Goal: Transaction & Acquisition: Download file/media

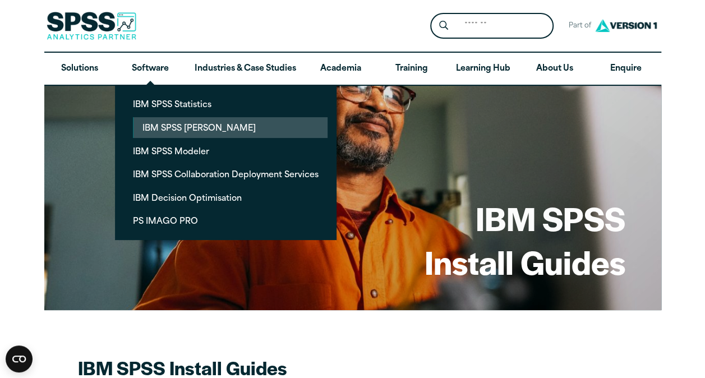
click at [180, 126] on link "IBM SPSS Amos" at bounding box center [230, 127] width 194 height 21
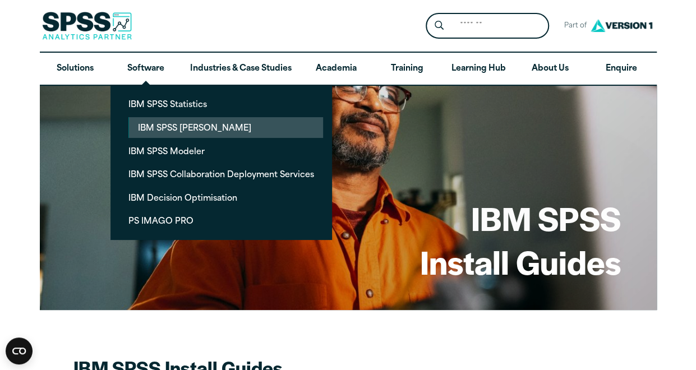
click at [169, 125] on link "IBM SPSS [PERSON_NAME]" at bounding box center [226, 127] width 194 height 21
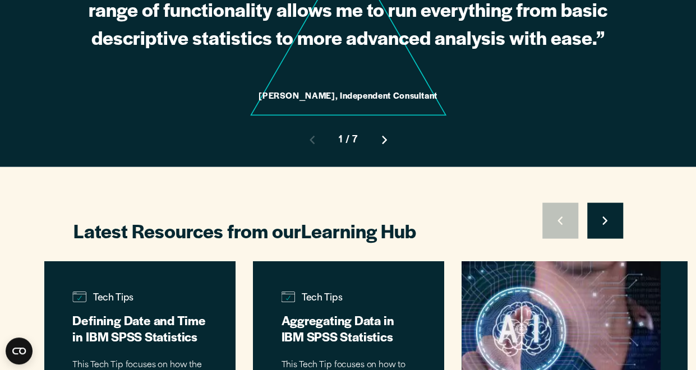
scroll to position [1107, 0]
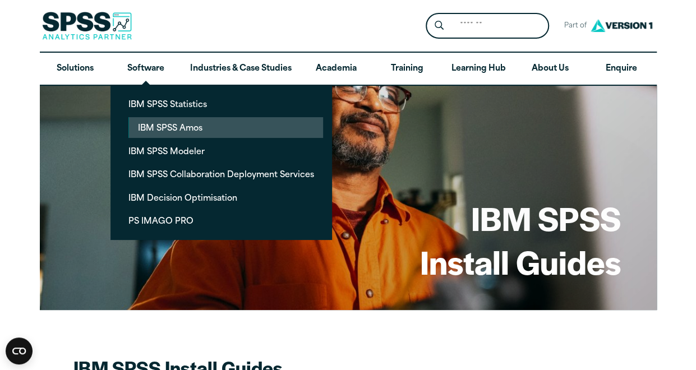
click at [172, 123] on link "IBM SPSS Amos" at bounding box center [226, 127] width 194 height 21
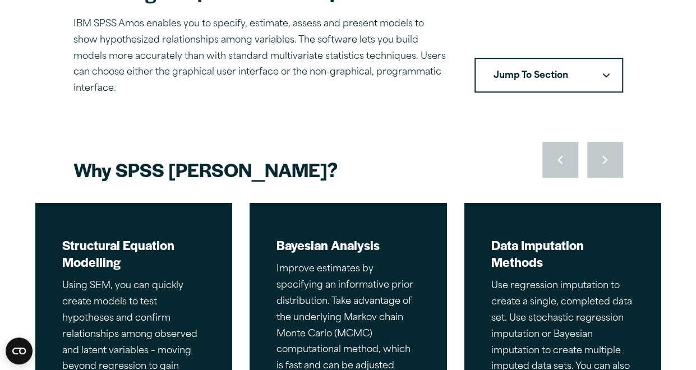
scroll to position [405, 0]
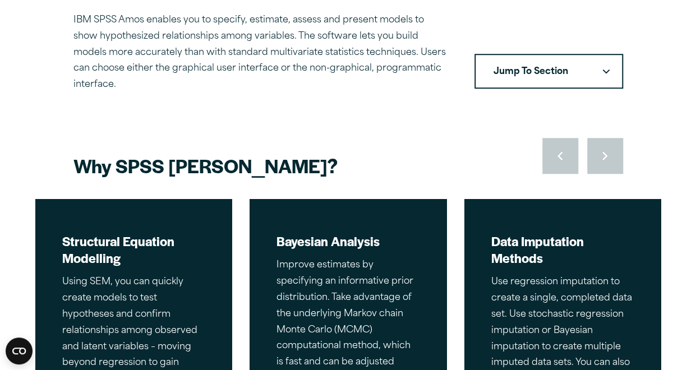
click at [608, 70] on icon "Downward pointing chevron" at bounding box center [605, 72] width 7 height 4
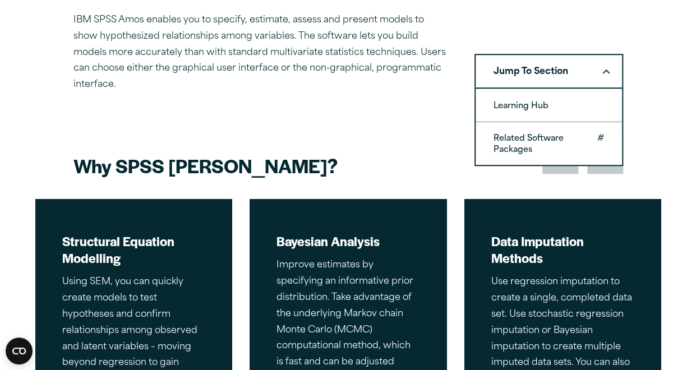
click at [537, 130] on link "Related Software Packages" at bounding box center [549, 143] width 146 height 43
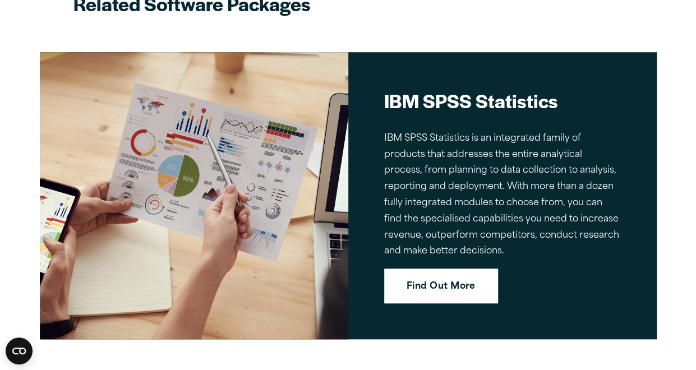
scroll to position [2454, 0]
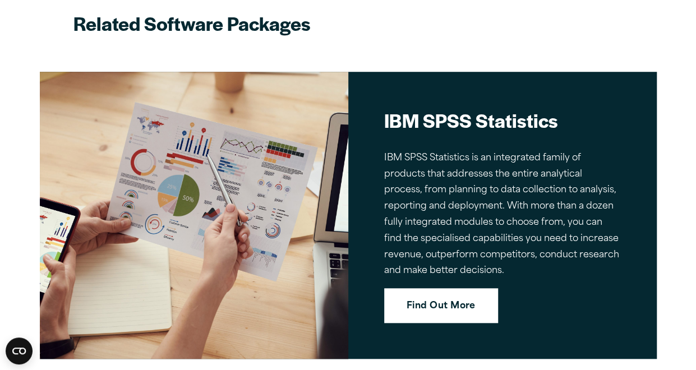
click at [440, 288] on link "Find Out More" at bounding box center [441, 305] width 114 height 35
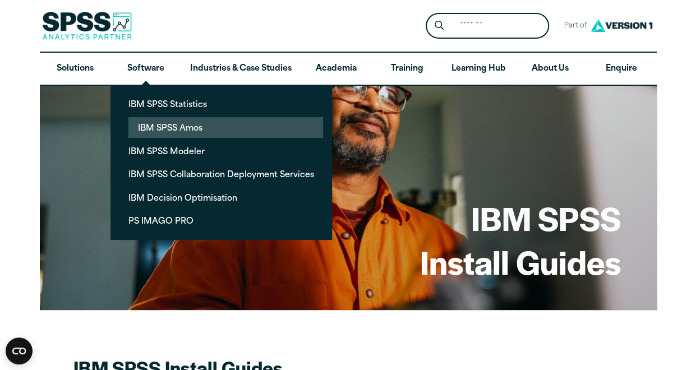
click at [176, 124] on link "IBM SPSS Amos" at bounding box center [226, 127] width 194 height 21
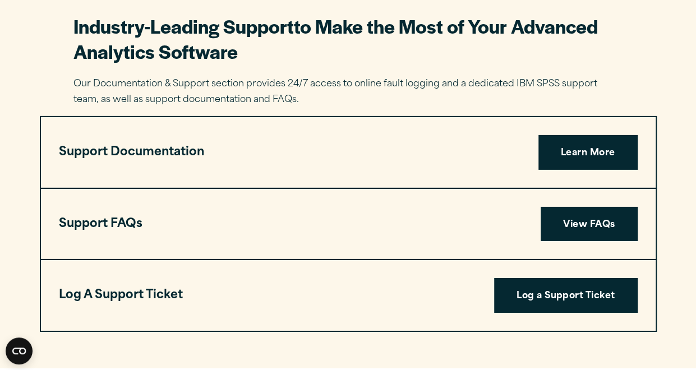
scroll to position [1726, 0]
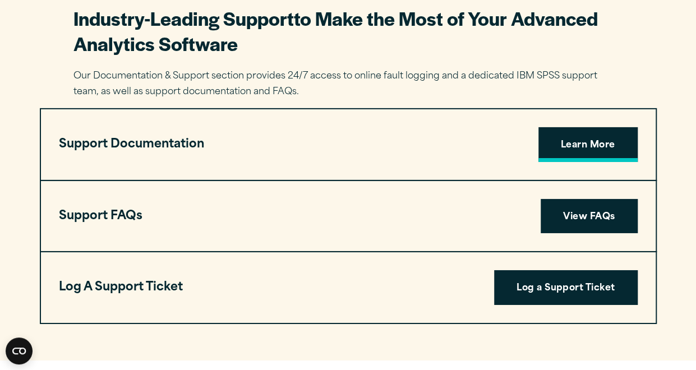
click at [591, 131] on link "Learn More" at bounding box center [587, 144] width 99 height 35
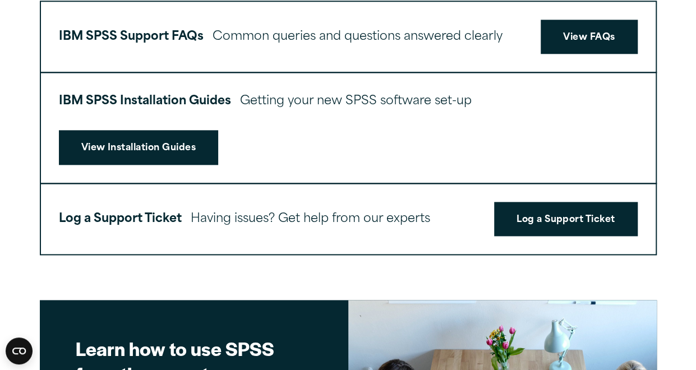
scroll to position [588, 0]
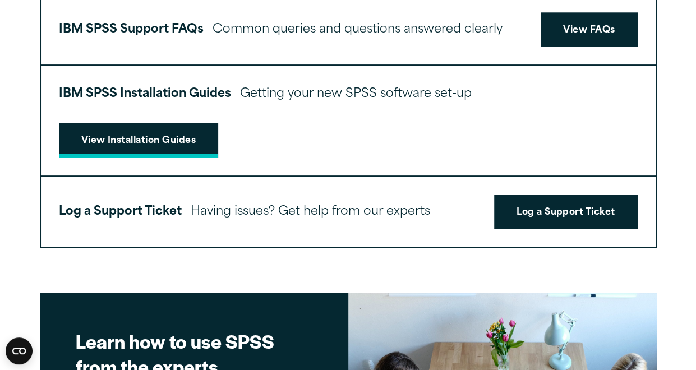
click at [146, 140] on link "View Installation Guides" at bounding box center [139, 140] width 160 height 35
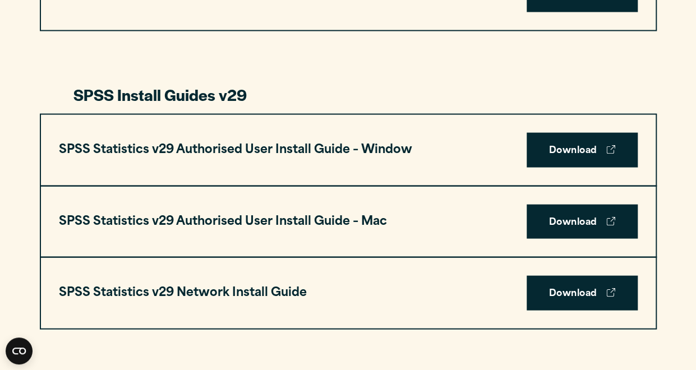
scroll to position [1059, 0]
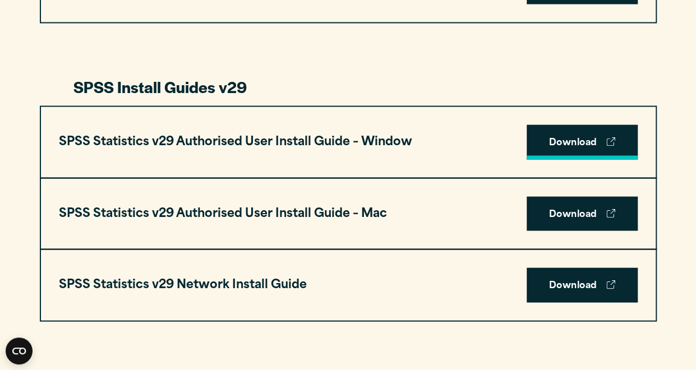
click at [578, 139] on link "Download" at bounding box center [582, 142] width 111 height 35
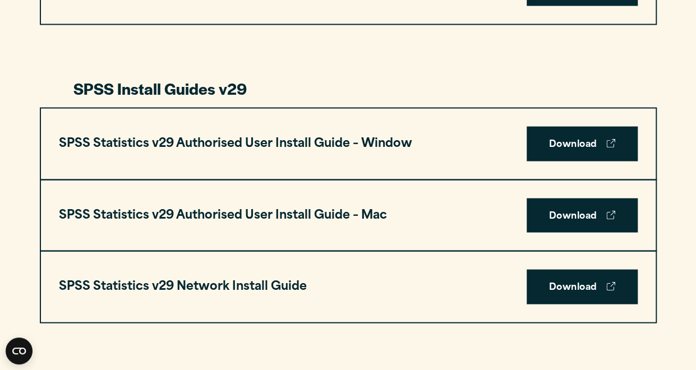
scroll to position [0, 0]
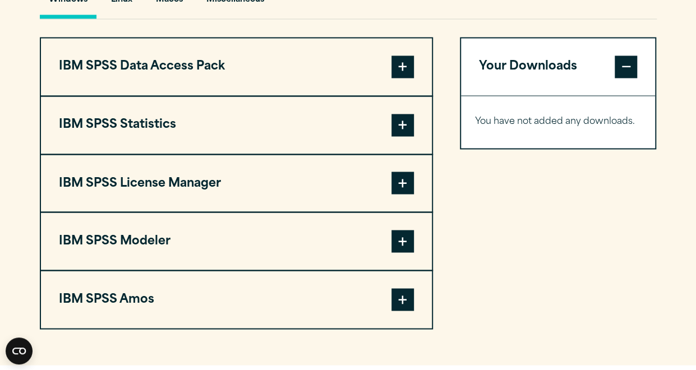
scroll to position [876, 0]
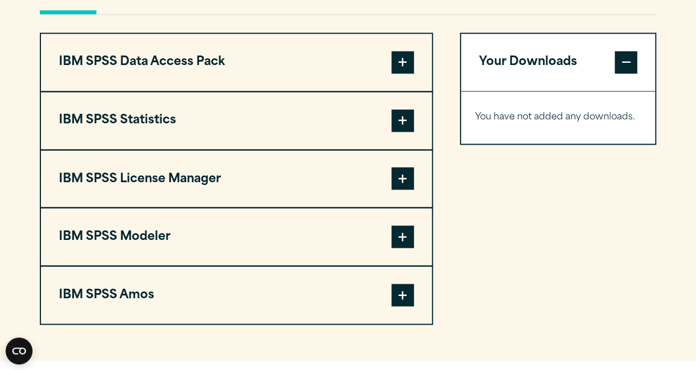
click at [404, 294] on span at bounding box center [402, 295] width 22 height 22
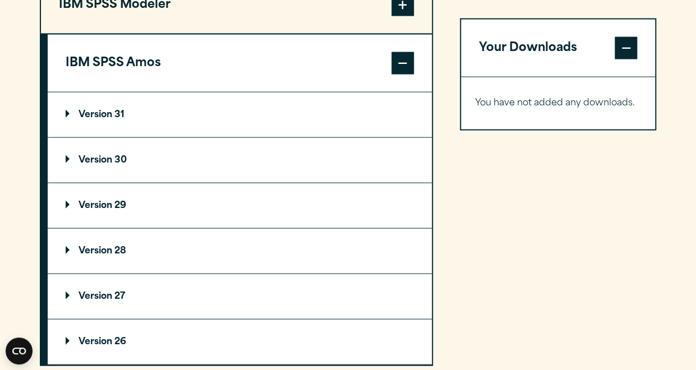
scroll to position [1120, 0]
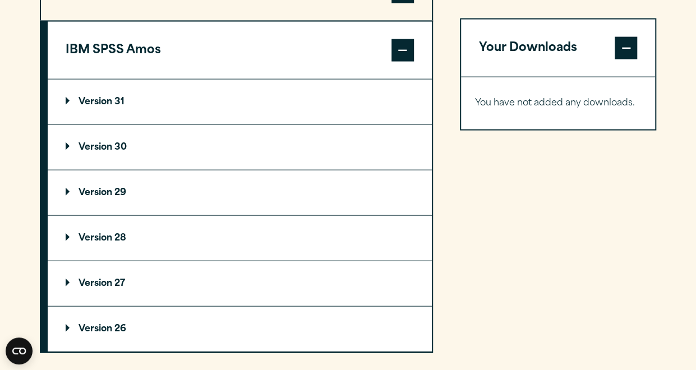
click at [104, 188] on p "Version 29" at bounding box center [96, 192] width 61 height 9
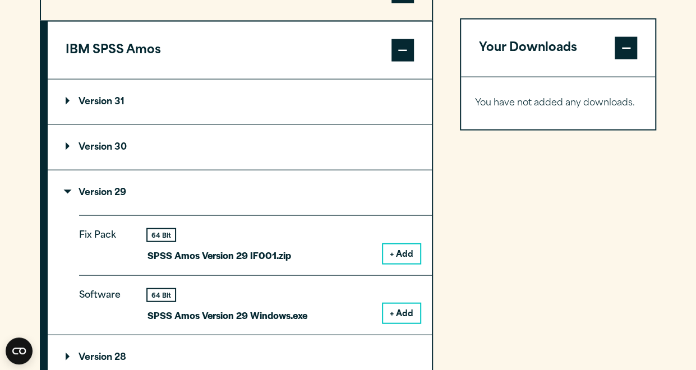
click at [405, 308] on button "+ Add" at bounding box center [401, 313] width 37 height 19
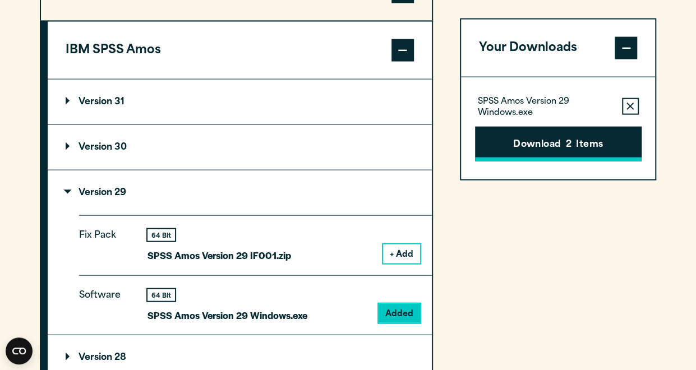
click at [560, 146] on button "Download 2 Items" at bounding box center [558, 143] width 167 height 35
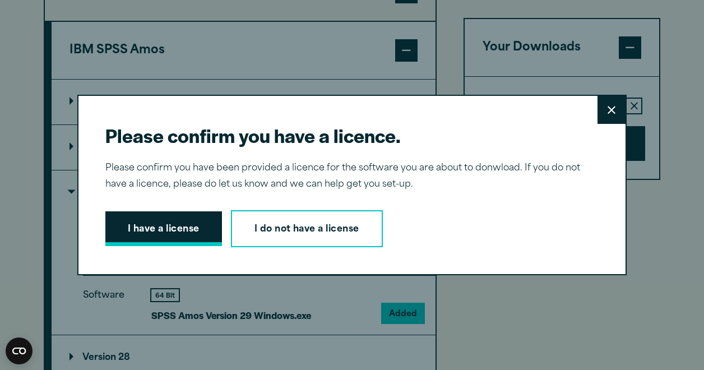
click at [163, 227] on button "I have a license" at bounding box center [163, 228] width 117 height 35
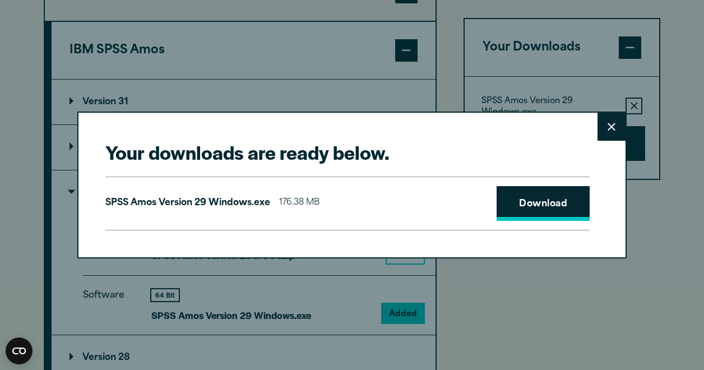
click at [518, 197] on link "Download" at bounding box center [543, 203] width 93 height 35
click at [438, 67] on div "Your downloads are ready below. Close SPSS [PERSON_NAME] Version 29 Windows.exe…" at bounding box center [352, 185] width 704 height 370
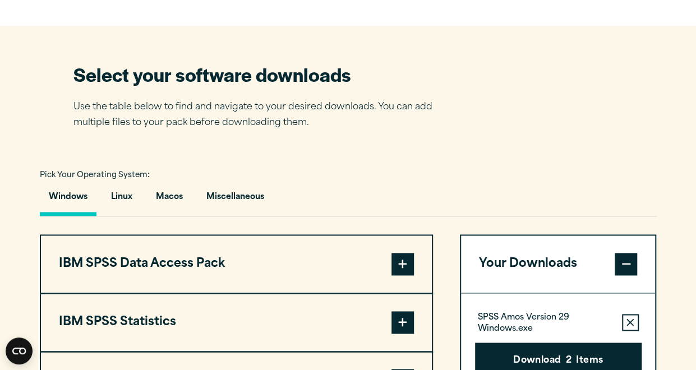
scroll to position [668, 0]
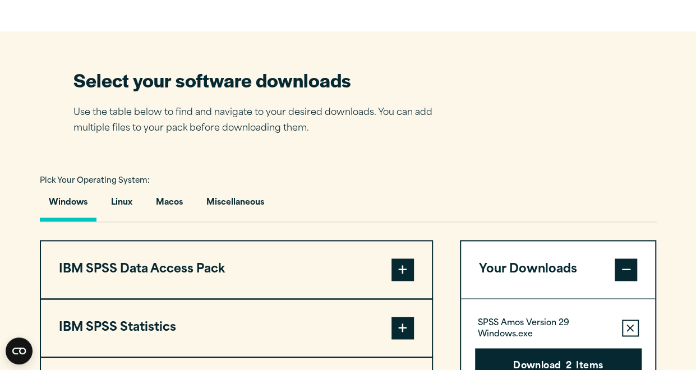
click at [583, 90] on div "Select your software downloads Use the table below to find and navigate to your…" at bounding box center [348, 102] width 550 height 70
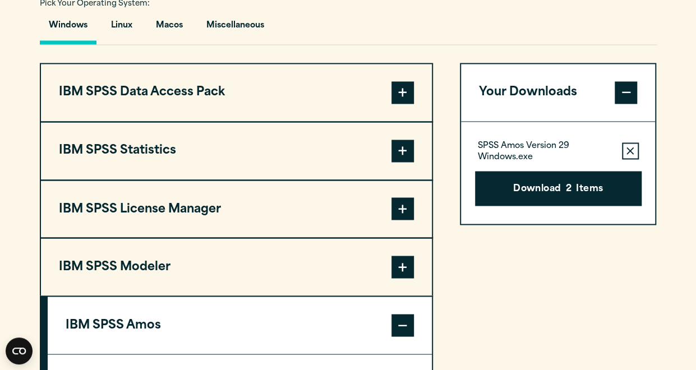
scroll to position [851, 0]
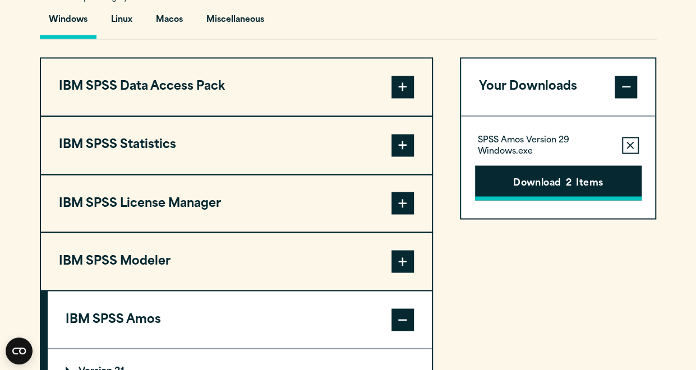
click at [557, 182] on button "Download 2 Items" at bounding box center [558, 182] width 167 height 35
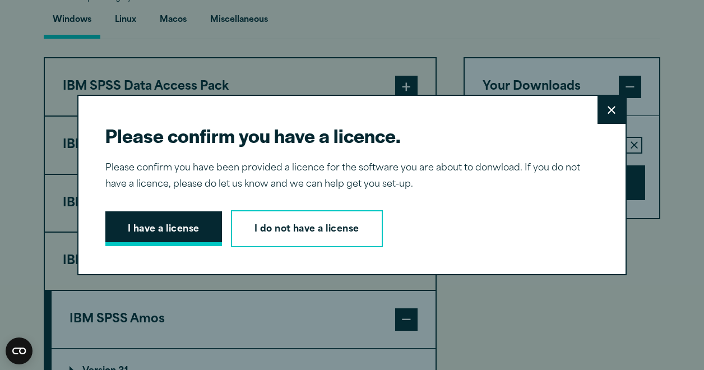
click at [166, 229] on button "I have a license" at bounding box center [163, 228] width 117 height 35
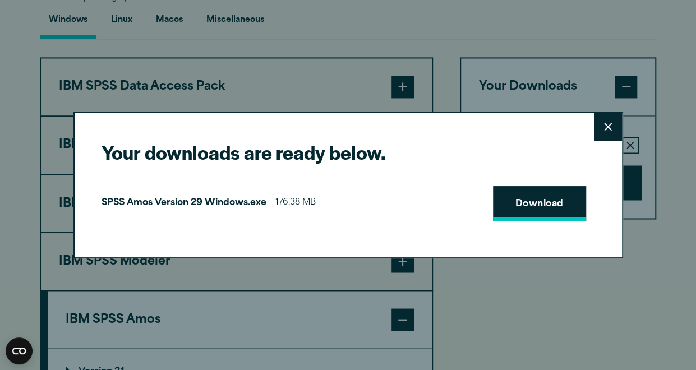
click at [538, 201] on link "Download" at bounding box center [539, 203] width 93 height 35
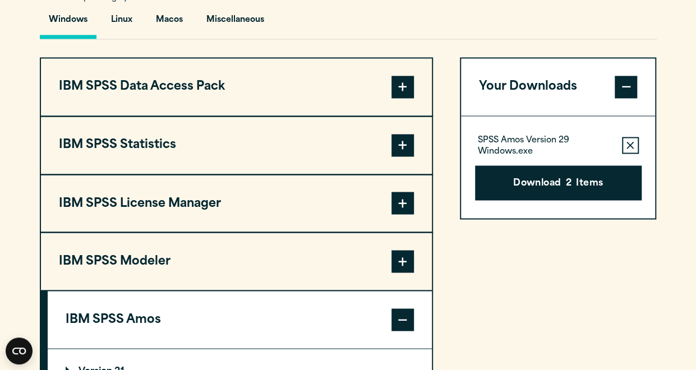
click at [545, 311] on div "Your downloads are ready below. Close SPSS [PERSON_NAME] Version 29 Windows.exe…" at bounding box center [348, 185] width 696 height 370
